Goal: Task Accomplishment & Management: Complete application form

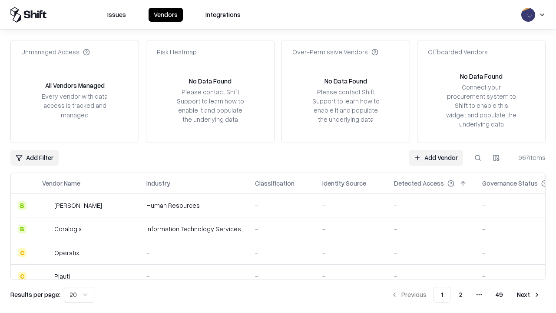
click at [436, 157] on link "Add Vendor" at bounding box center [436, 158] width 54 height 16
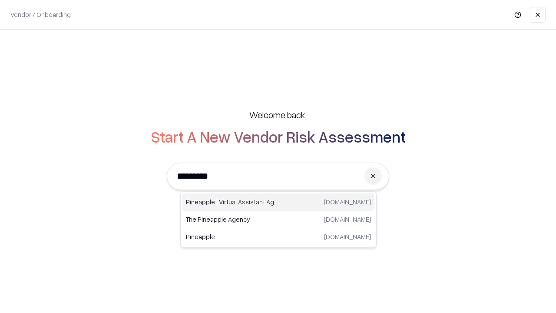
click at [279, 202] on div "Pineapple | Virtual Assistant Agency [DOMAIN_NAME]" at bounding box center [279, 201] width 192 height 17
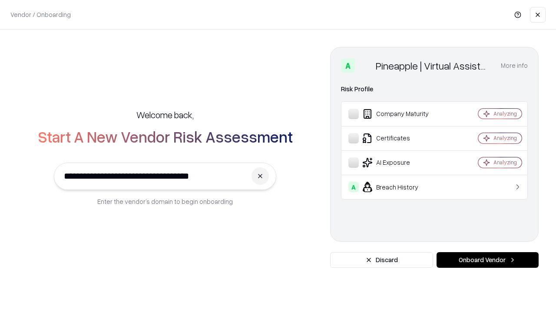
type input "**********"
click at [488, 260] on button "Onboard Vendor" at bounding box center [488, 260] width 102 height 16
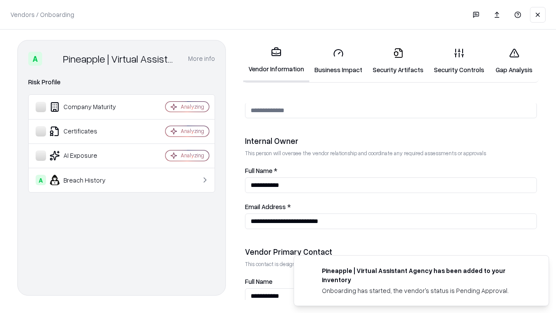
scroll to position [450, 0]
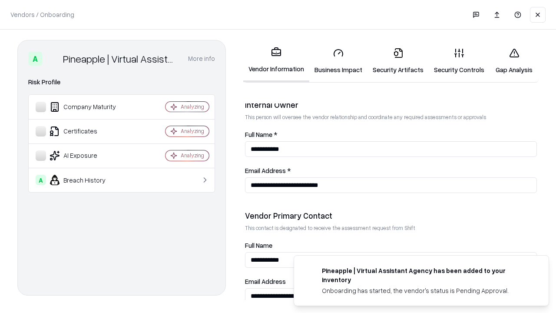
click at [339, 61] on link "Business Impact" at bounding box center [338, 61] width 58 height 40
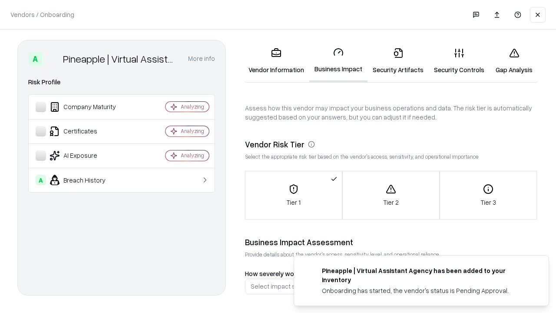
click at [398, 61] on link "Security Artifacts" at bounding box center [398, 61] width 61 height 40
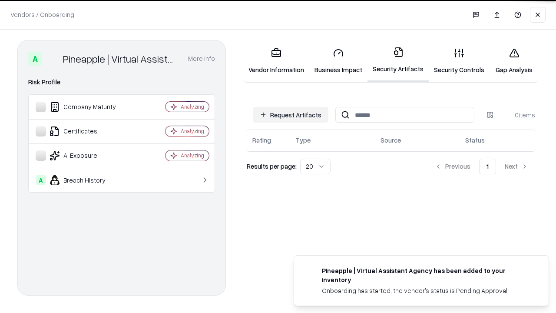
click at [291, 114] on button "Request Artifacts" at bounding box center [291, 115] width 76 height 16
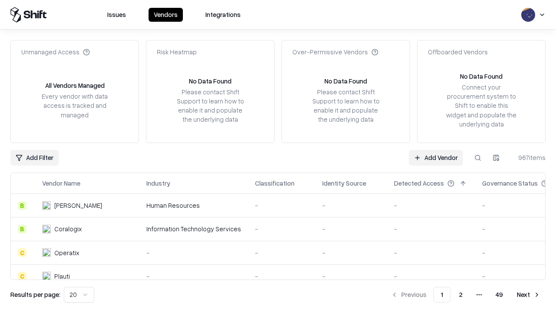
click at [436, 157] on link "Add Vendor" at bounding box center [436, 158] width 54 height 16
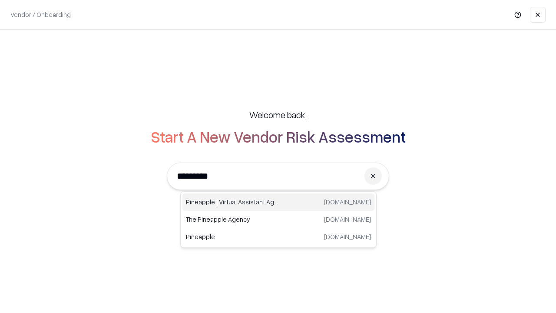
click at [279, 202] on div "Pineapple | Virtual Assistant Agency [DOMAIN_NAME]" at bounding box center [279, 201] width 192 height 17
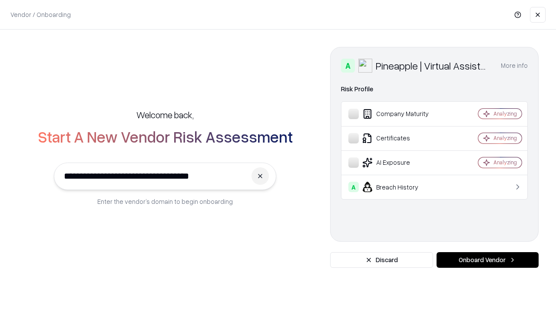
type input "**********"
click at [488, 260] on button "Onboard Vendor" at bounding box center [488, 260] width 102 height 16
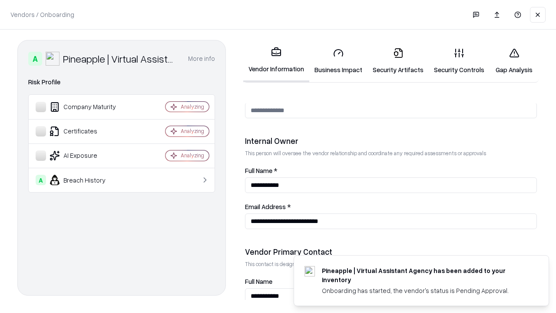
scroll to position [450, 0]
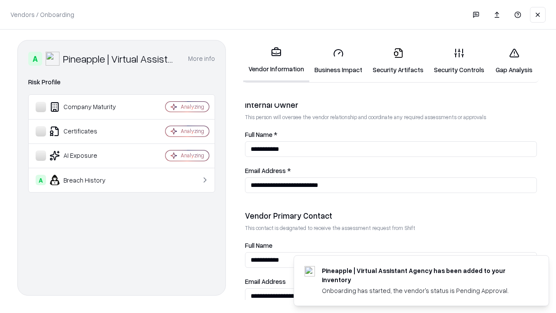
click at [514, 61] on link "Gap Analysis" at bounding box center [514, 61] width 49 height 40
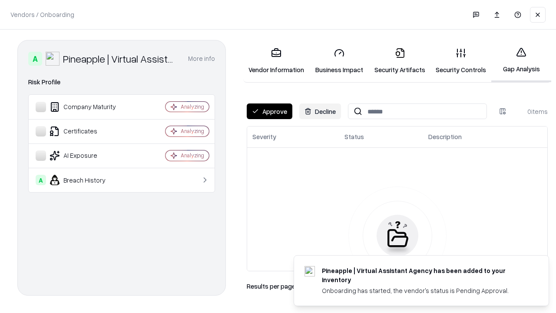
click at [269, 111] on button "Approve" at bounding box center [270, 111] width 46 height 16
